Goal: Task Accomplishment & Management: Use online tool/utility

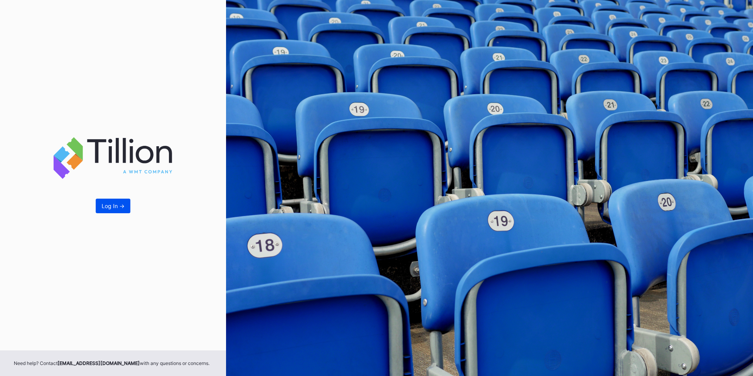
click at [115, 208] on div "Log In ->" at bounding box center [113, 206] width 23 height 7
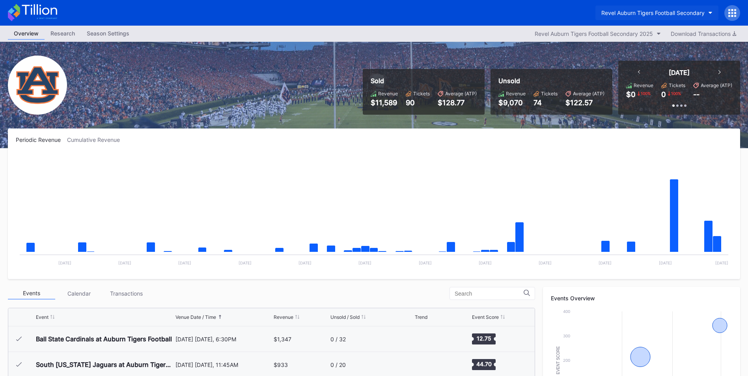
click at [709, 12] on icon "button" at bounding box center [710, 13] width 4 height 2
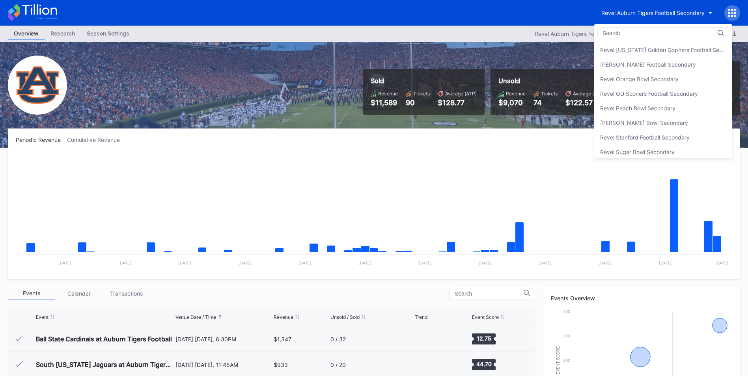
scroll to position [229, 0]
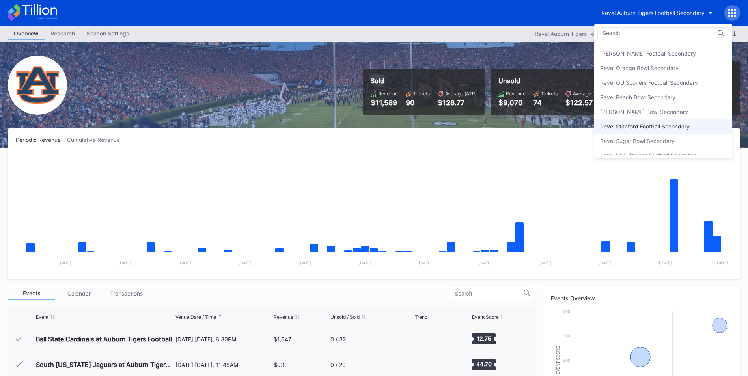
click at [688, 122] on div "Revel Stanford Football Secondary" at bounding box center [663, 126] width 138 height 15
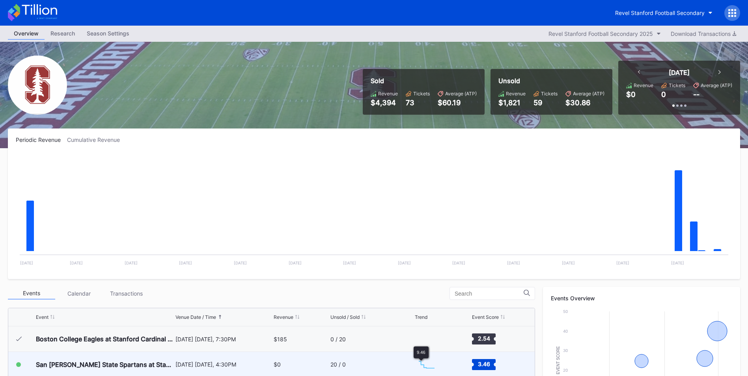
click at [357, 363] on div "20 / 0" at bounding box center [371, 364] width 82 height 25
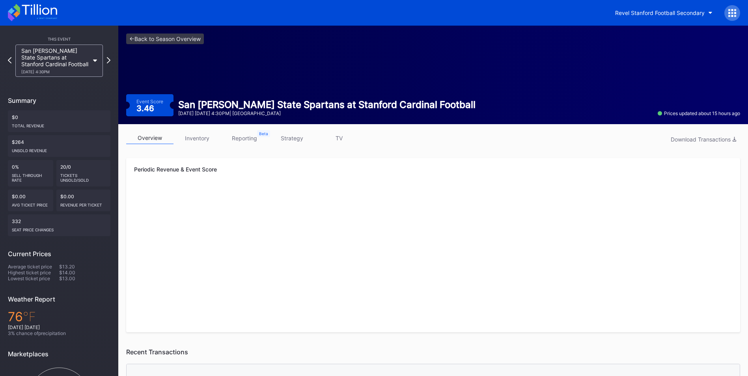
click at [195, 140] on link "inventory" at bounding box center [196, 138] width 47 height 12
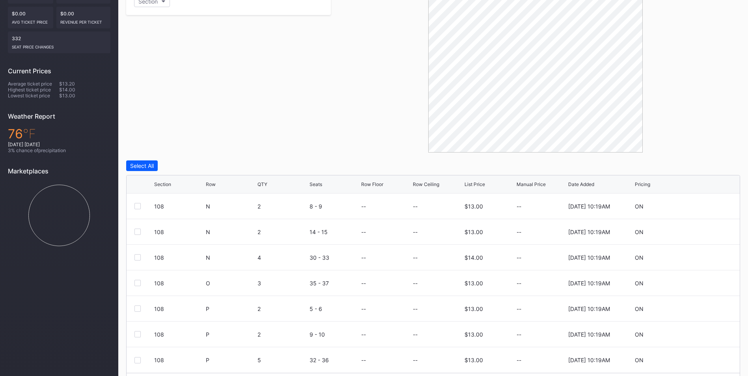
scroll to position [207, 0]
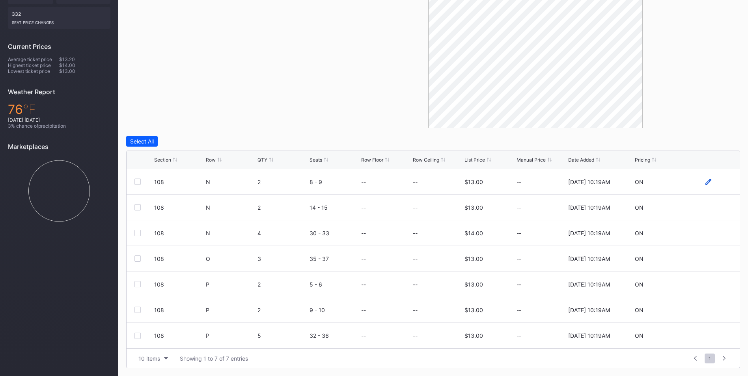
click at [709, 183] on icon at bounding box center [708, 182] width 6 height 6
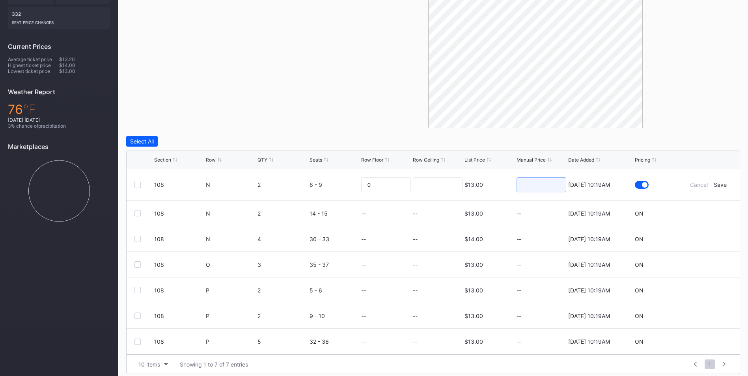
drag, startPoint x: 533, startPoint y: 184, endPoint x: 538, endPoint y: 184, distance: 4.7
click at [533, 184] on input at bounding box center [541, 184] width 50 height 15
type input "8"
click at [720, 183] on div "Save" at bounding box center [719, 184] width 13 height 7
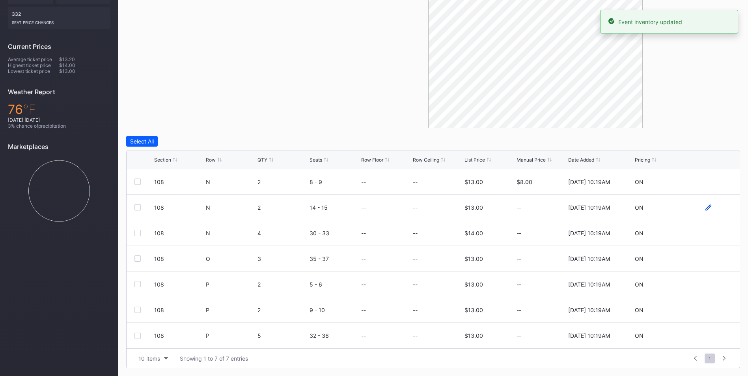
click at [708, 206] on icon at bounding box center [708, 207] width 6 height 6
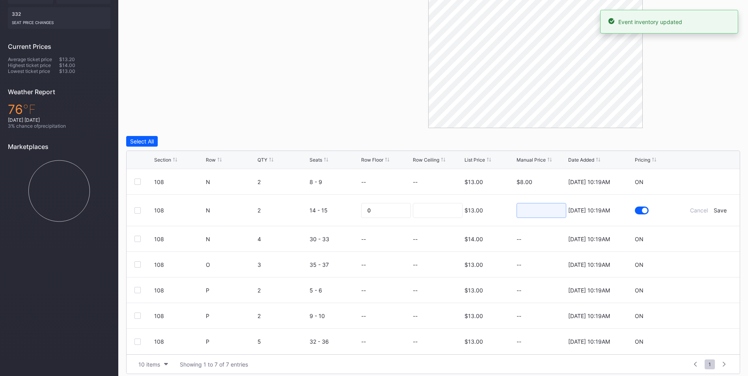
click at [537, 209] on input at bounding box center [541, 210] width 50 height 15
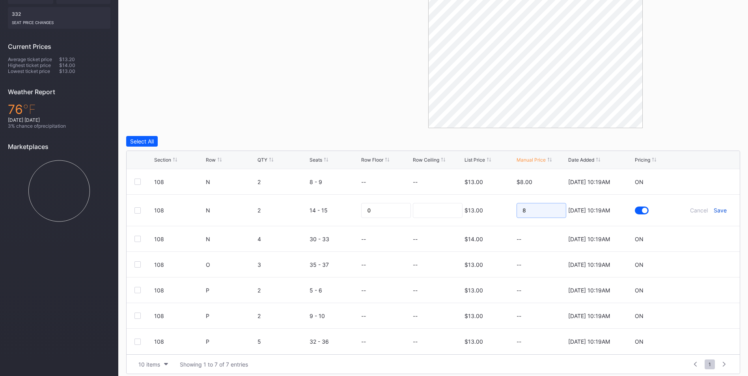
type input "8"
click at [722, 211] on div "Save" at bounding box center [719, 210] width 13 height 7
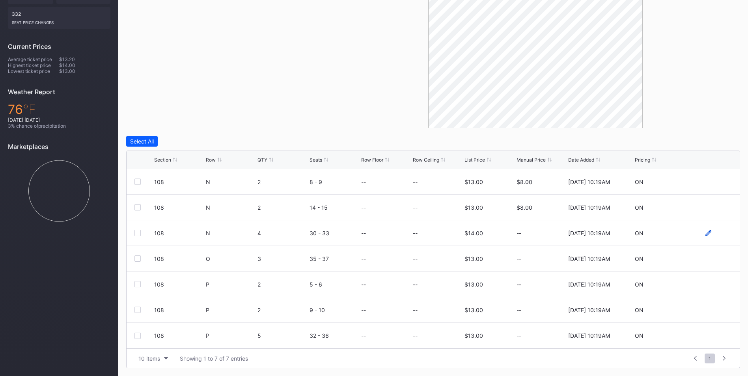
click at [707, 232] on icon at bounding box center [708, 233] width 6 height 6
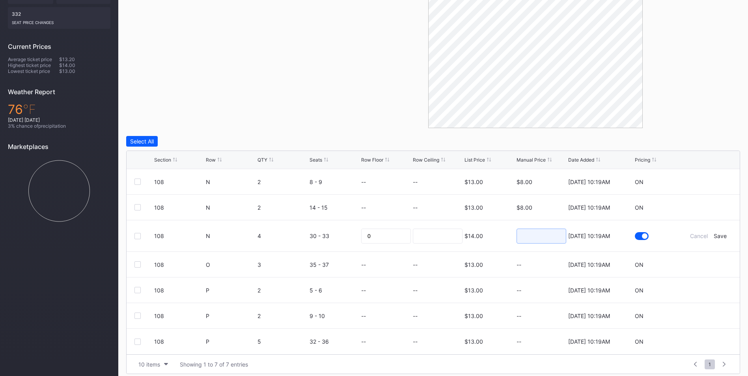
click at [538, 234] on input at bounding box center [541, 236] width 50 height 15
type input "8"
click at [722, 236] on div "Save" at bounding box center [719, 236] width 13 height 7
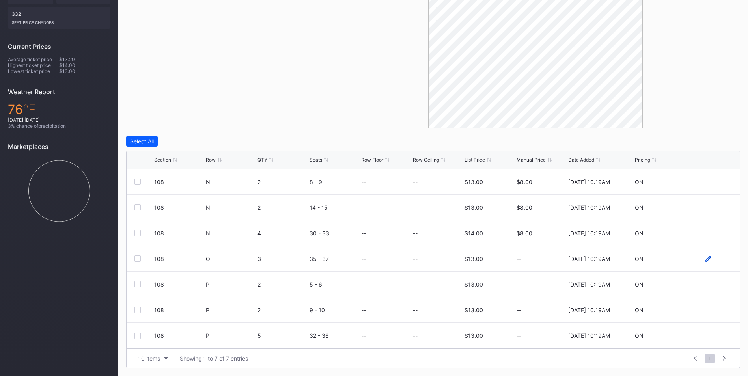
click at [706, 256] on icon at bounding box center [708, 259] width 6 height 6
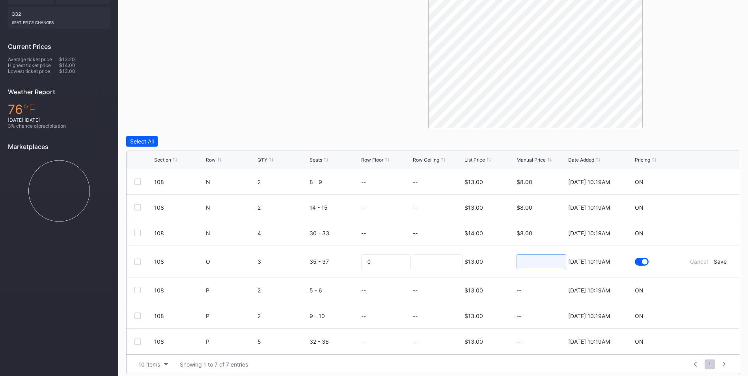
drag, startPoint x: 555, startPoint y: 257, endPoint x: 566, endPoint y: 258, distance: 11.1
click at [554, 257] on input at bounding box center [541, 261] width 50 height 15
type input "8"
click at [716, 264] on div "Save" at bounding box center [719, 261] width 13 height 7
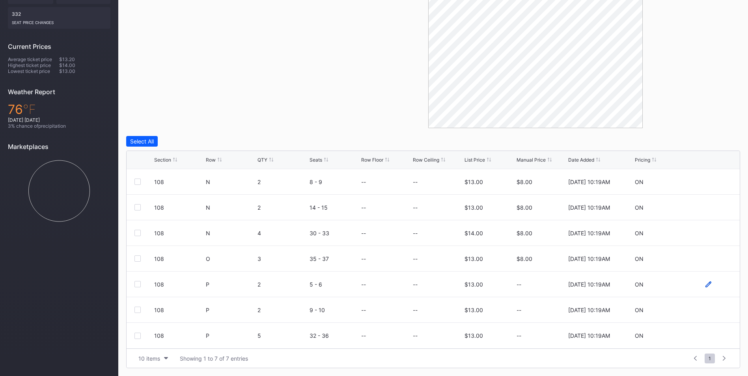
click at [707, 284] on icon at bounding box center [708, 284] width 6 height 6
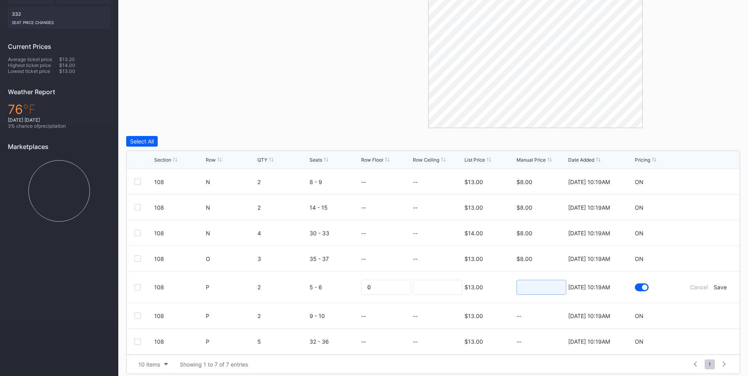
drag, startPoint x: 529, startPoint y: 287, endPoint x: 538, endPoint y: 284, distance: 9.6
click at [529, 287] on input at bounding box center [541, 287] width 50 height 15
type input "8"
click at [720, 287] on div "Save" at bounding box center [719, 287] width 13 height 7
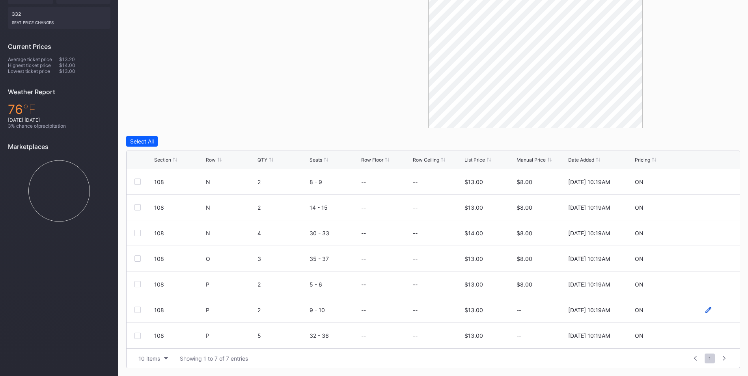
click at [706, 310] on icon at bounding box center [708, 310] width 6 height 6
click at [525, 312] on input at bounding box center [541, 312] width 50 height 15
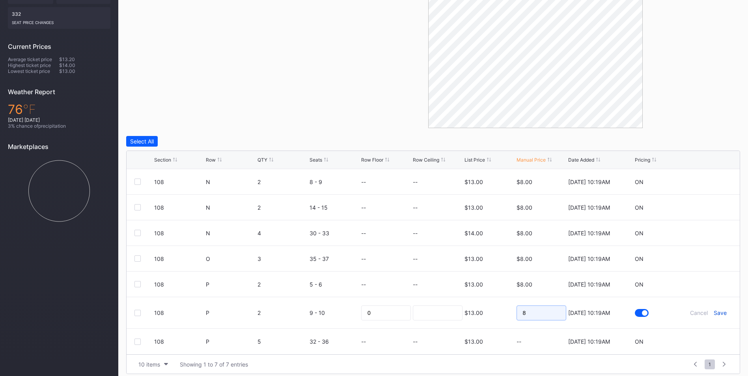
type input "8"
click at [720, 315] on div "Save" at bounding box center [719, 312] width 13 height 7
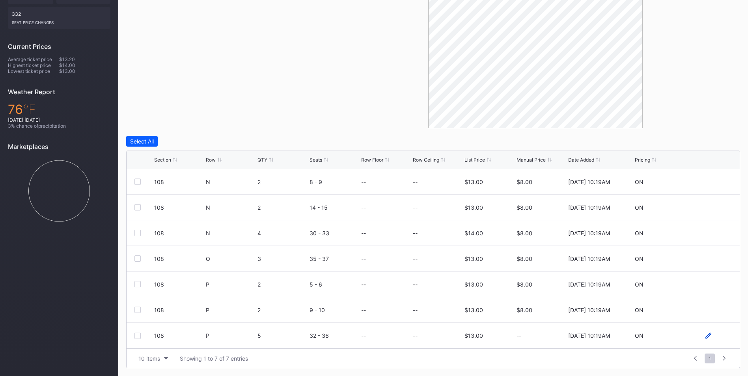
click at [709, 337] on icon at bounding box center [708, 336] width 6 height 6
click at [538, 340] on input at bounding box center [541, 338] width 50 height 15
type input "8"
click at [721, 337] on div "Save" at bounding box center [719, 338] width 13 height 7
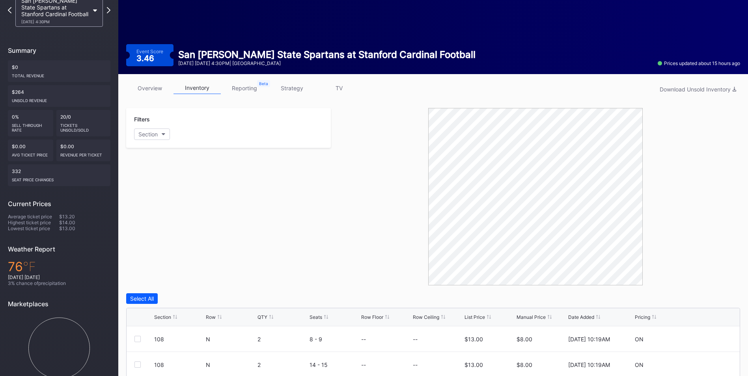
scroll to position [0, 0]
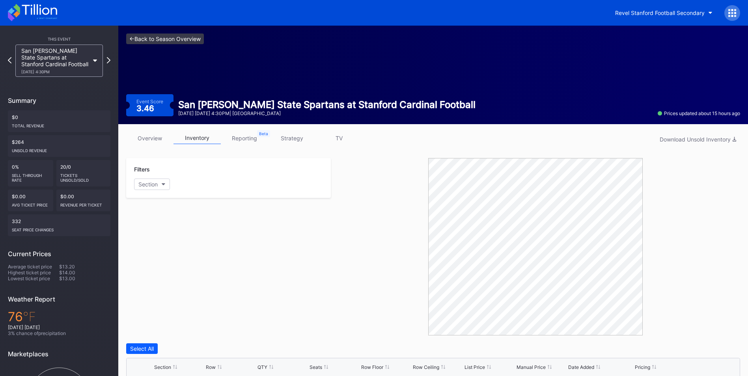
click at [180, 38] on link "<- Back to Season Overview" at bounding box center [165, 38] width 78 height 11
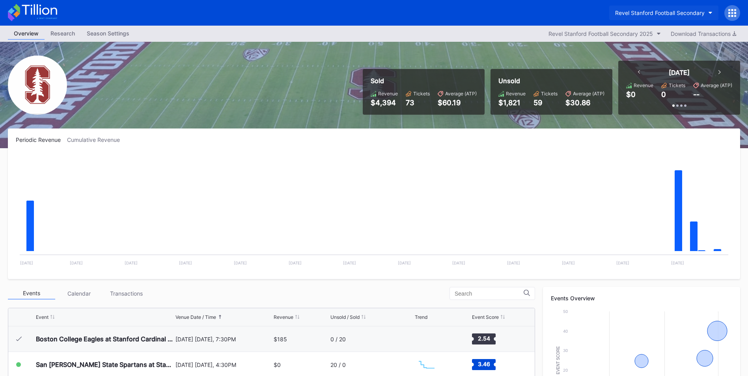
click at [709, 12] on icon "button" at bounding box center [710, 13] width 4 height 2
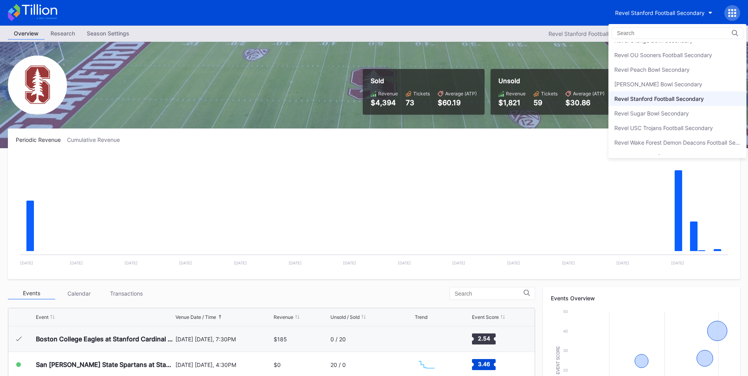
scroll to position [251, 0]
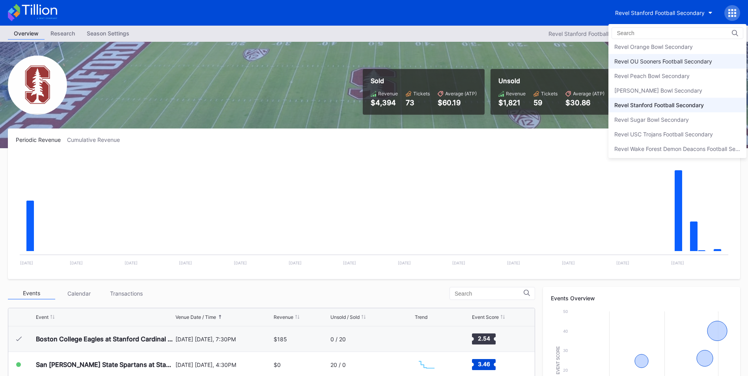
click at [673, 54] on div "Revel OU Sooners Football Secondary" at bounding box center [677, 61] width 138 height 15
